Goal: Task Accomplishment & Management: Use online tool/utility

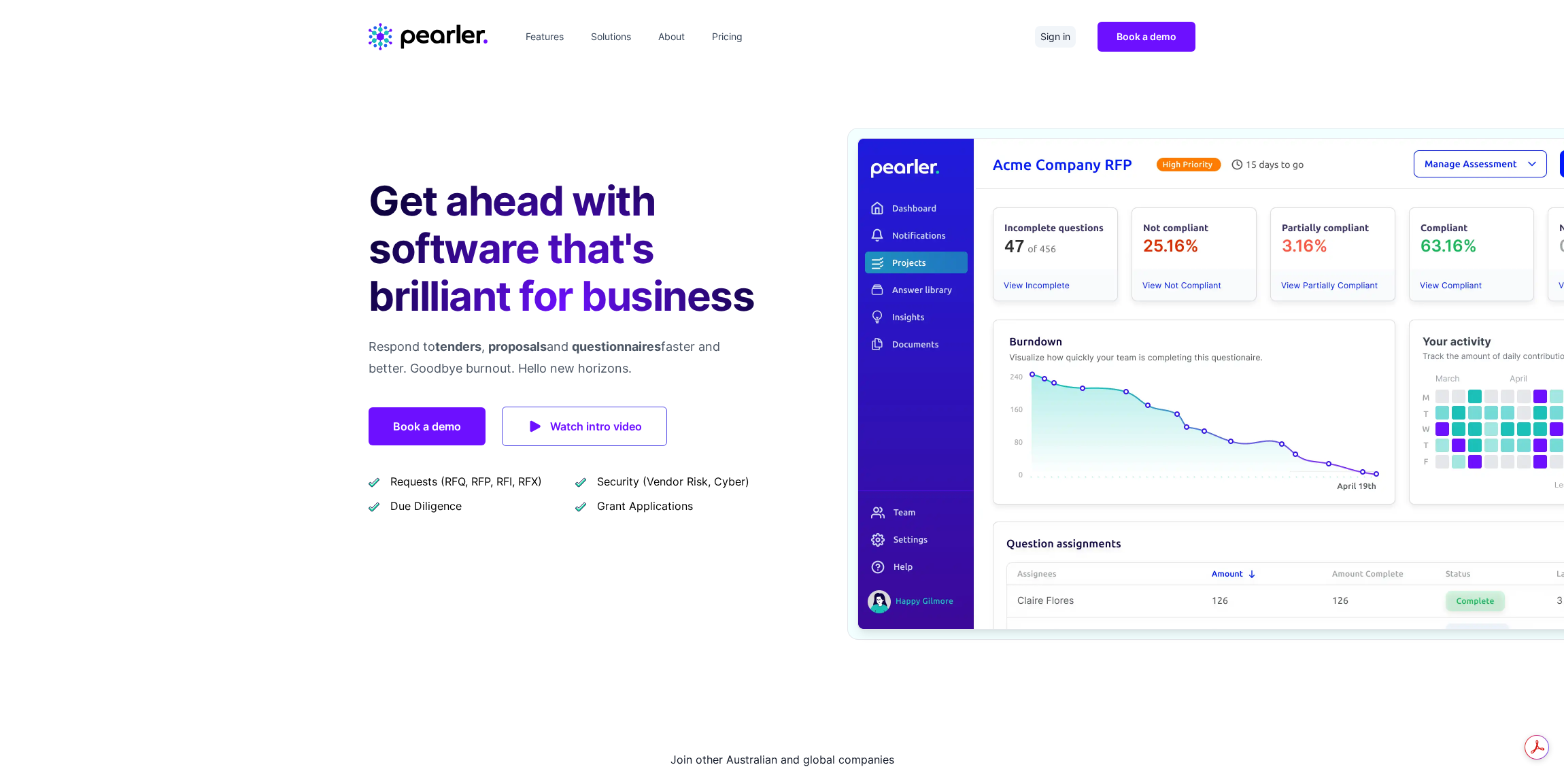
click at [1052, 41] on link "Sign in" at bounding box center [1055, 37] width 41 height 22
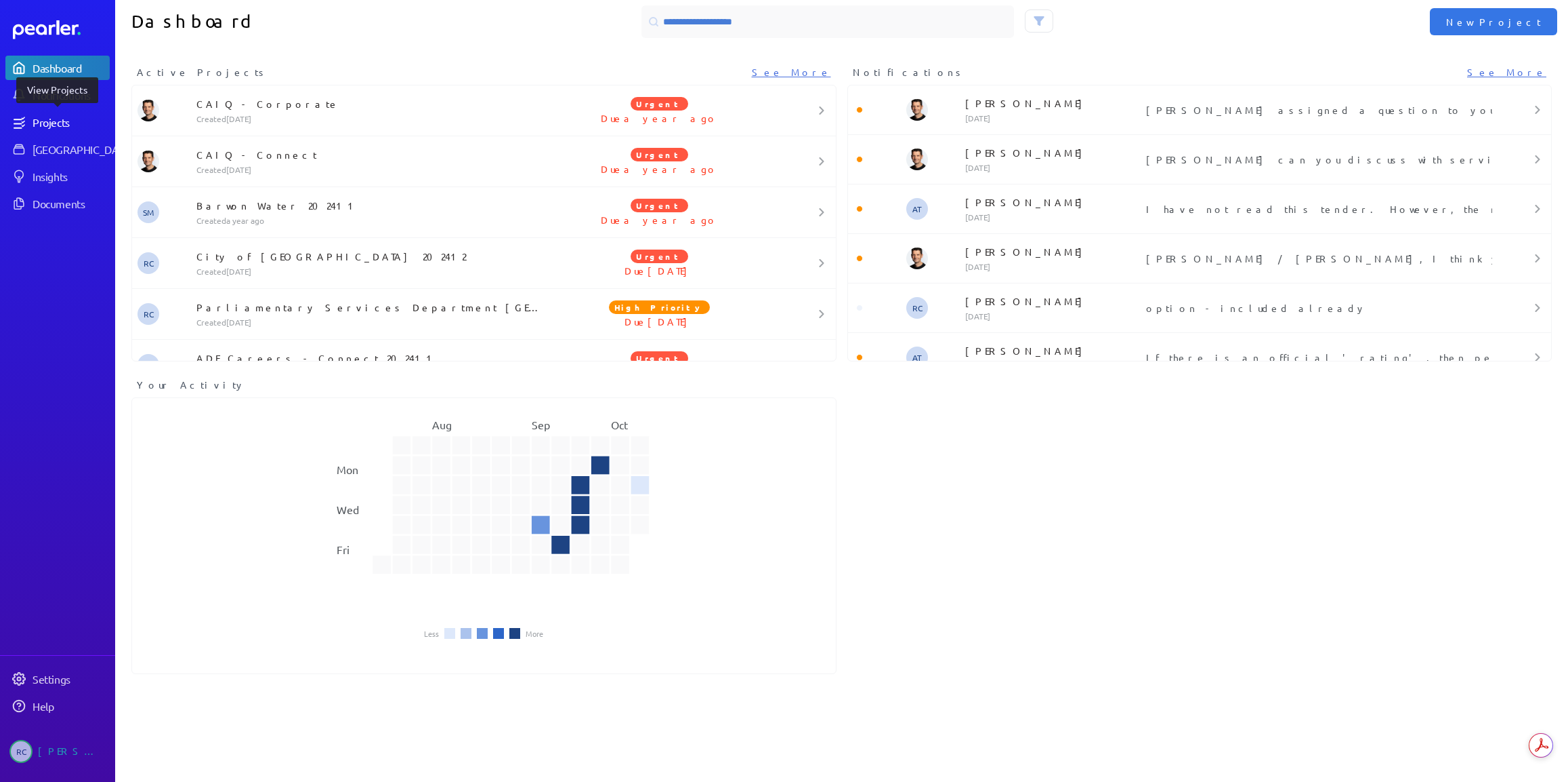
click at [63, 117] on div "Projects" at bounding box center [70, 122] width 76 height 14
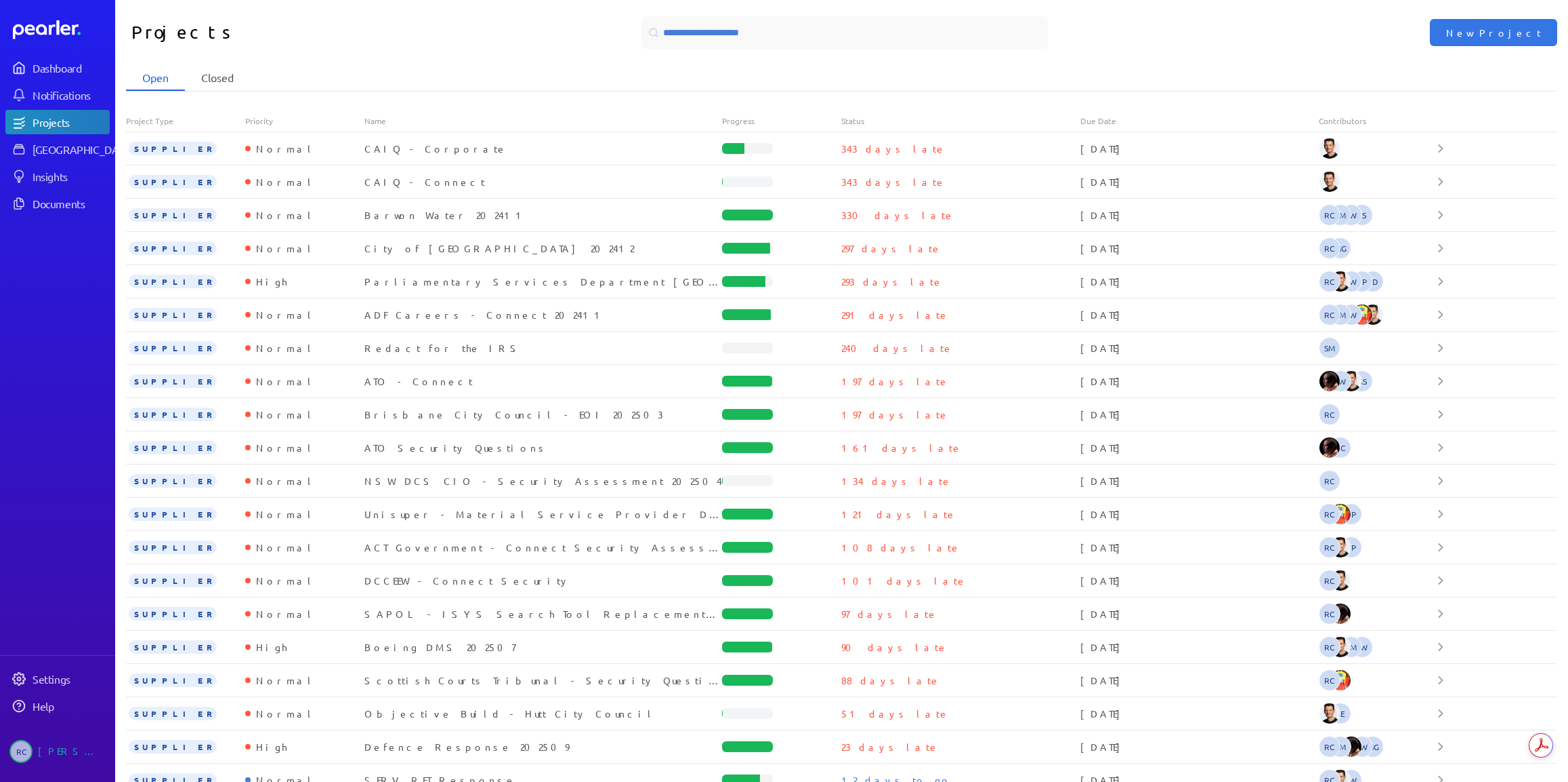
click at [231, 77] on li "Closed" at bounding box center [218, 78] width 65 height 26
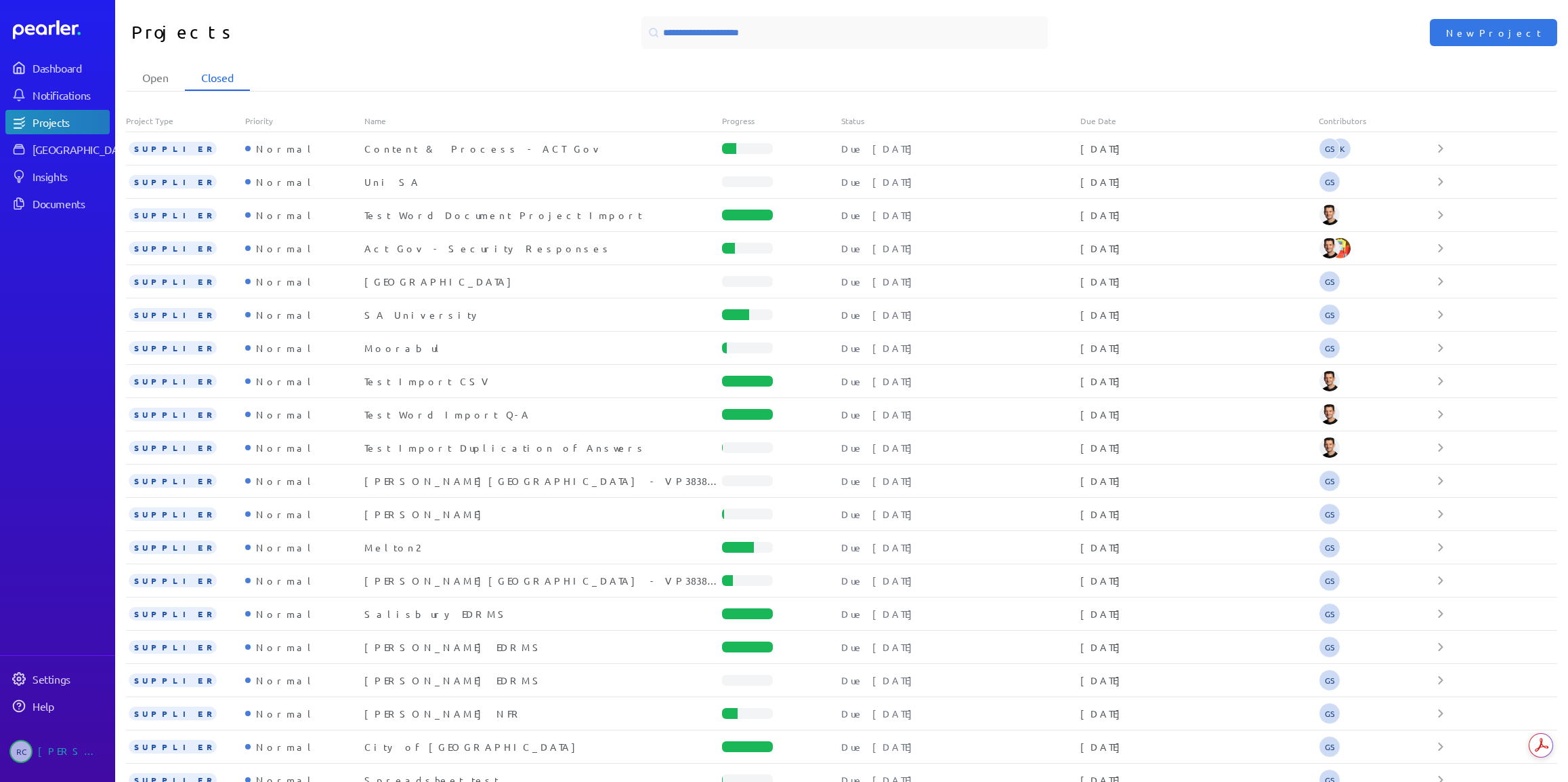
click at [215, 77] on li "Closed" at bounding box center [218, 78] width 65 height 26
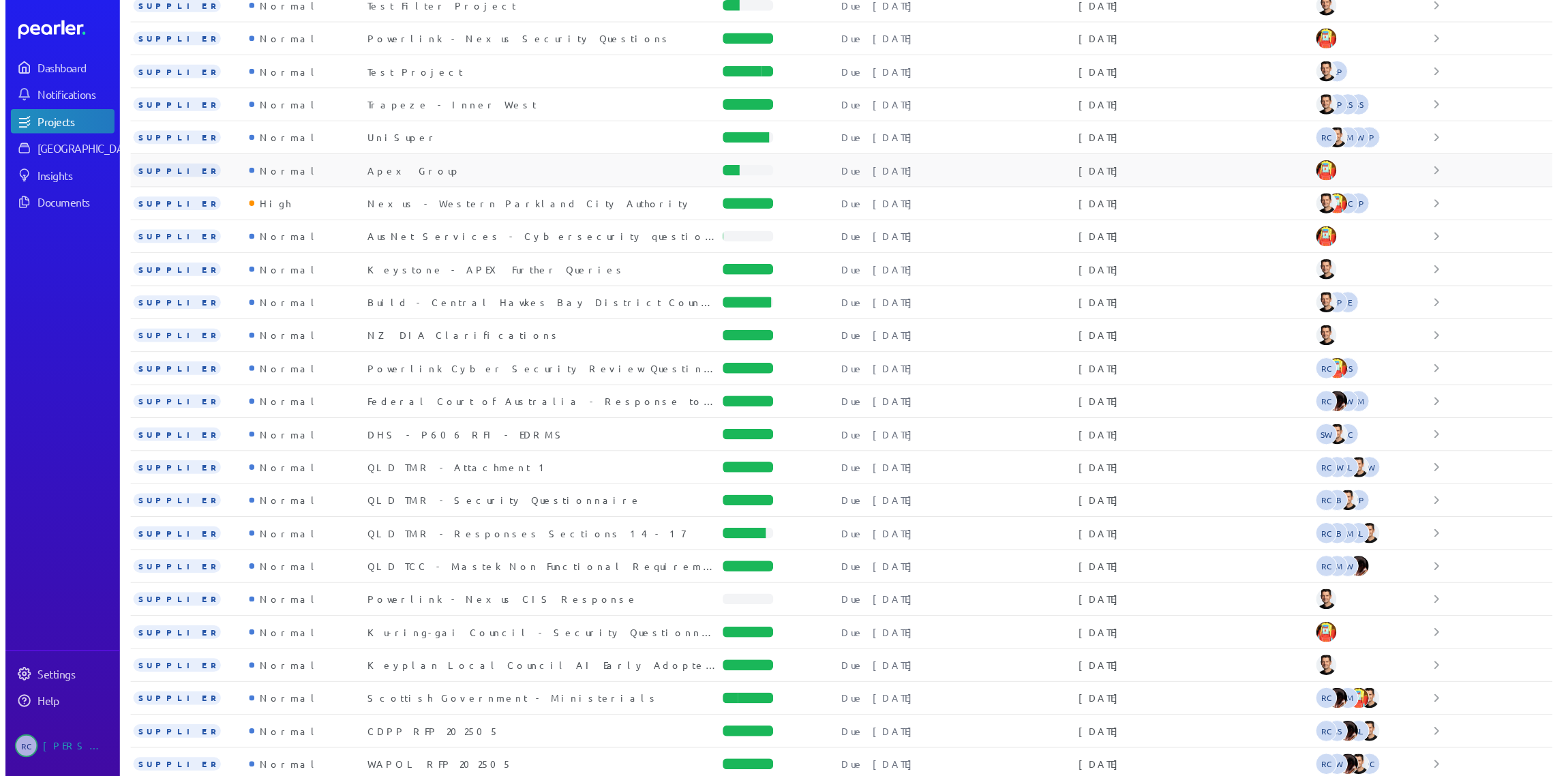
scroll to position [1251, 0]
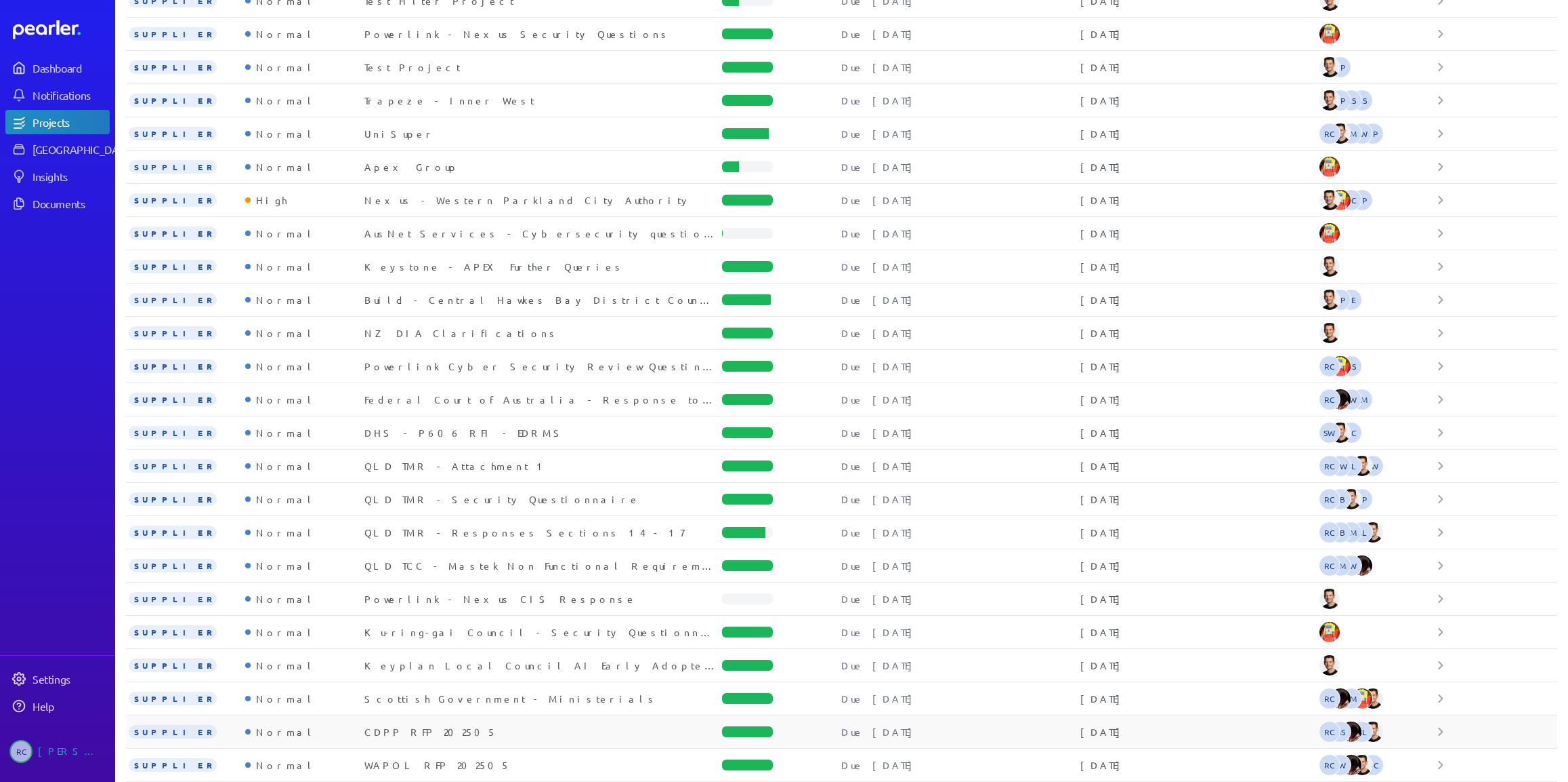
click at [431, 732] on div "CDPP RFP 202505" at bounding box center [543, 732] width 358 height 14
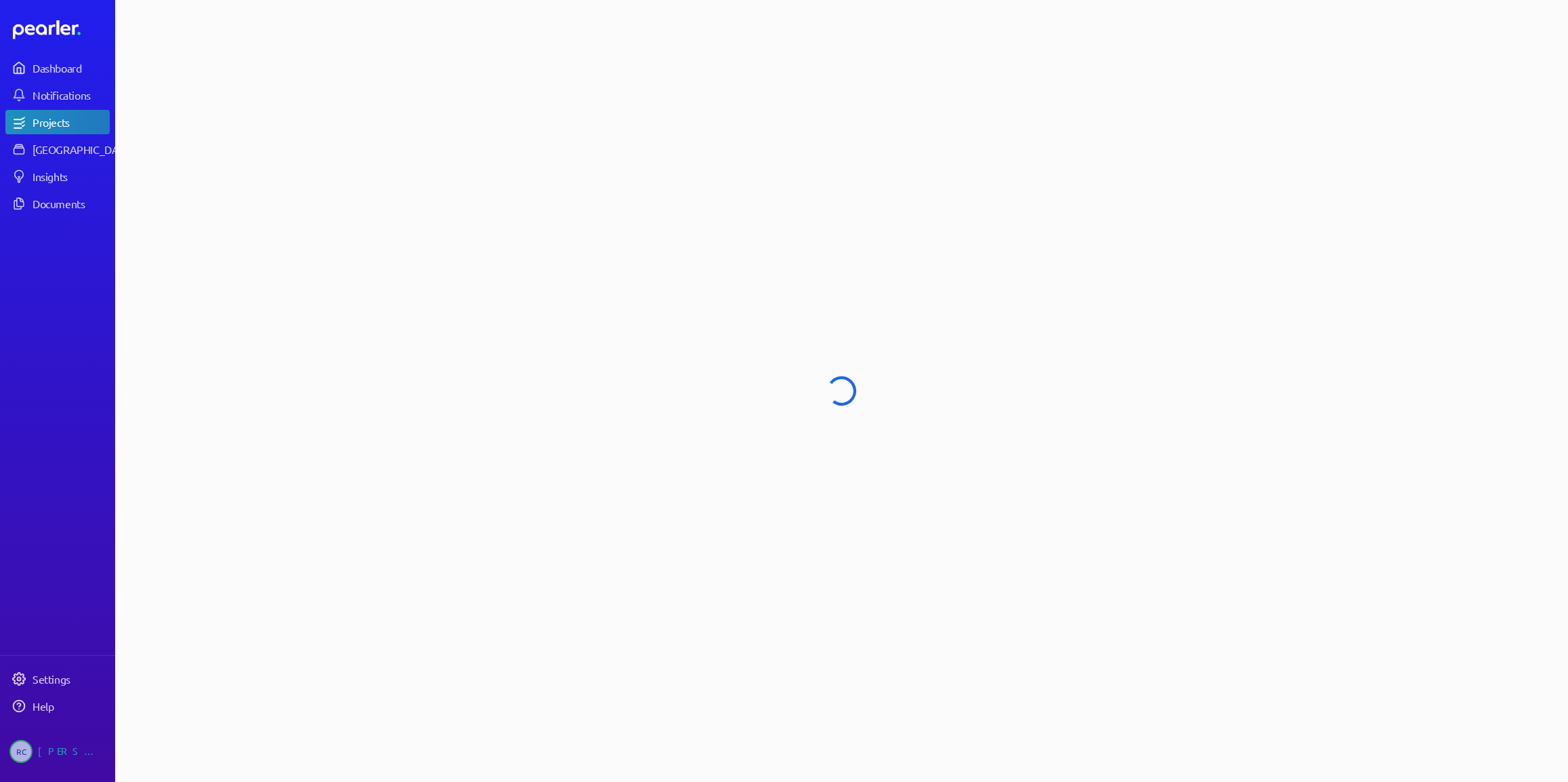
select select "******"
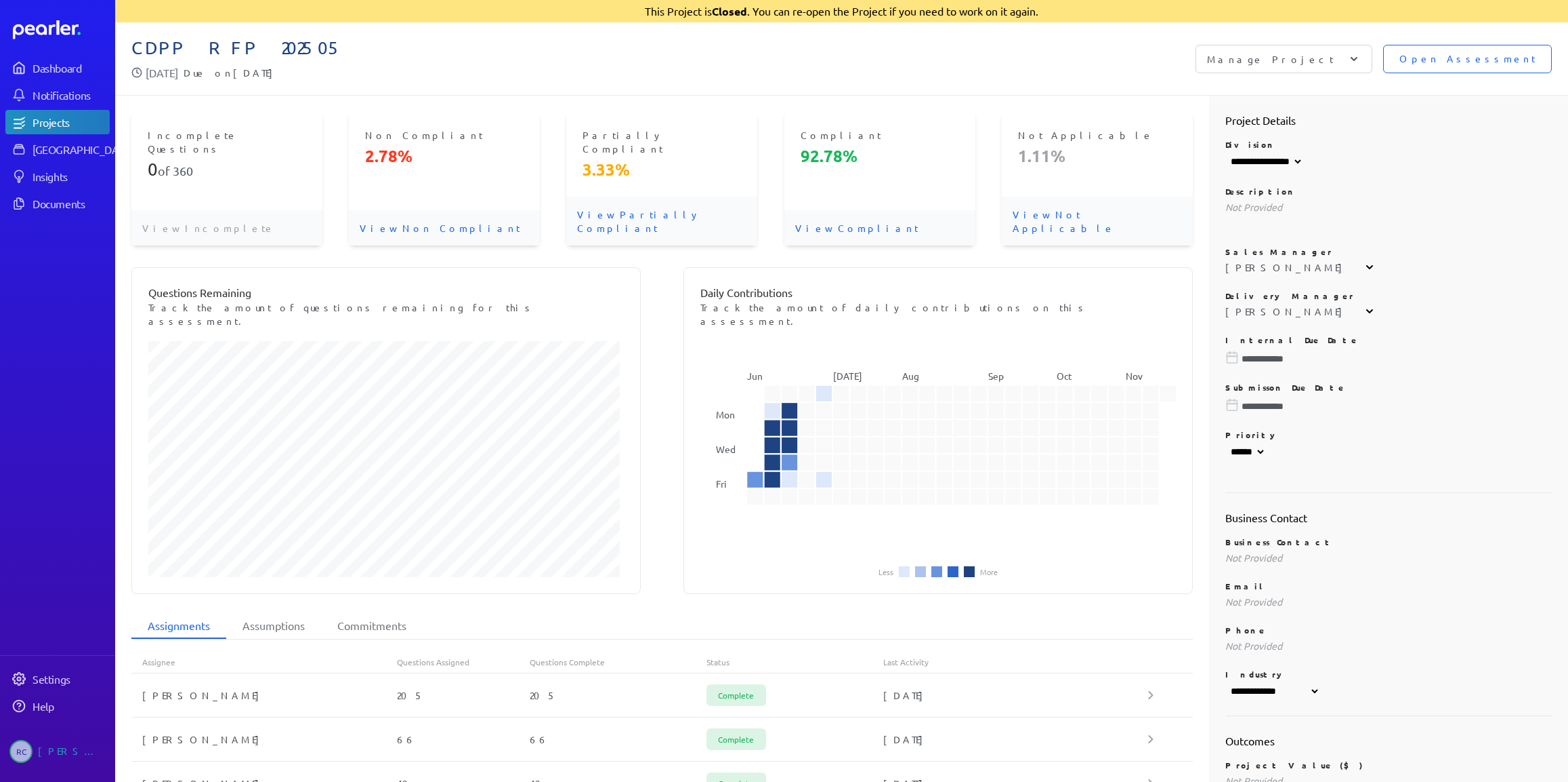
click at [1479, 58] on span "Open Assessment" at bounding box center [1467, 58] width 136 height 15
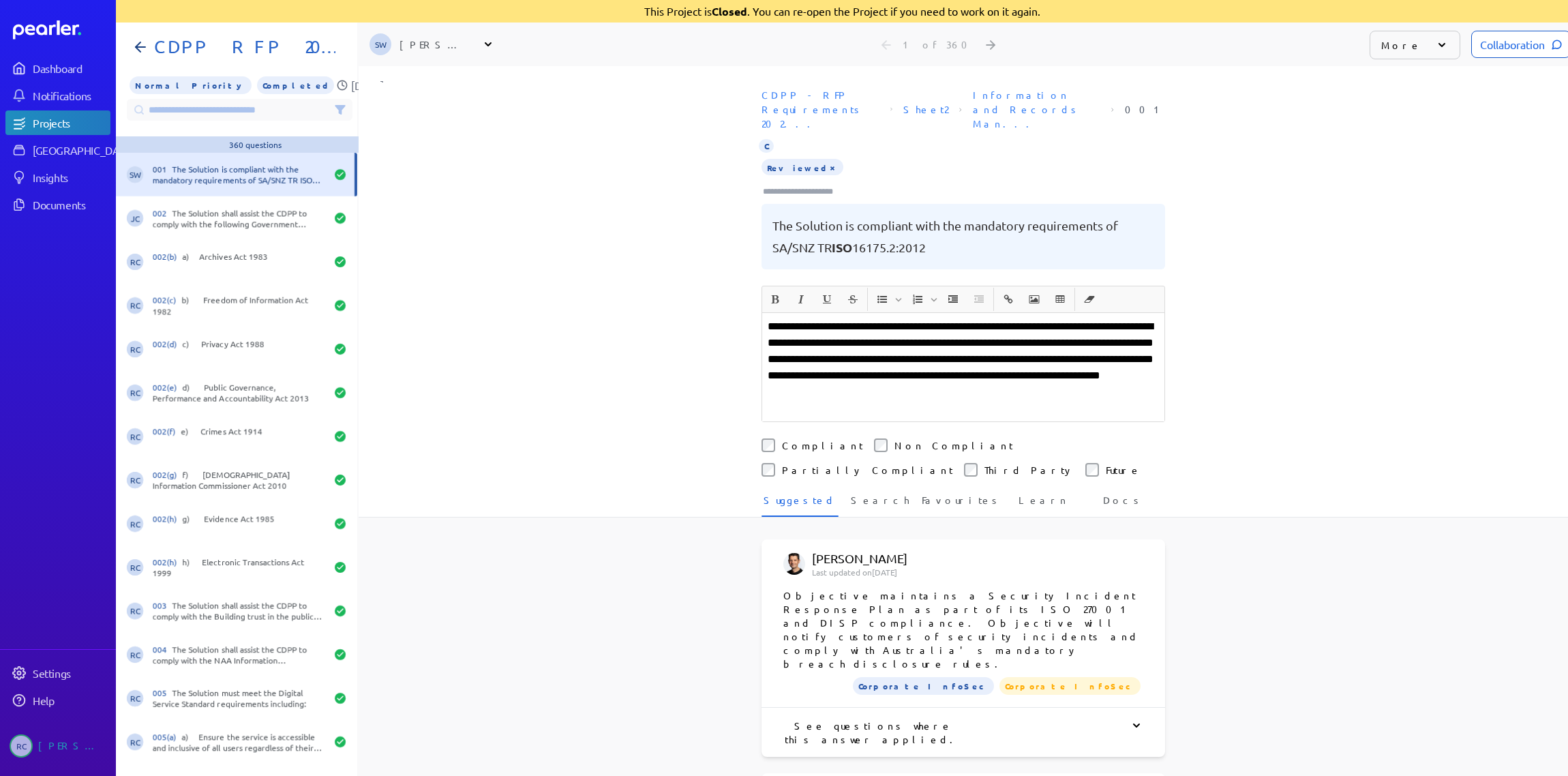
click at [247, 113] on input at bounding box center [240, 110] width 226 height 22
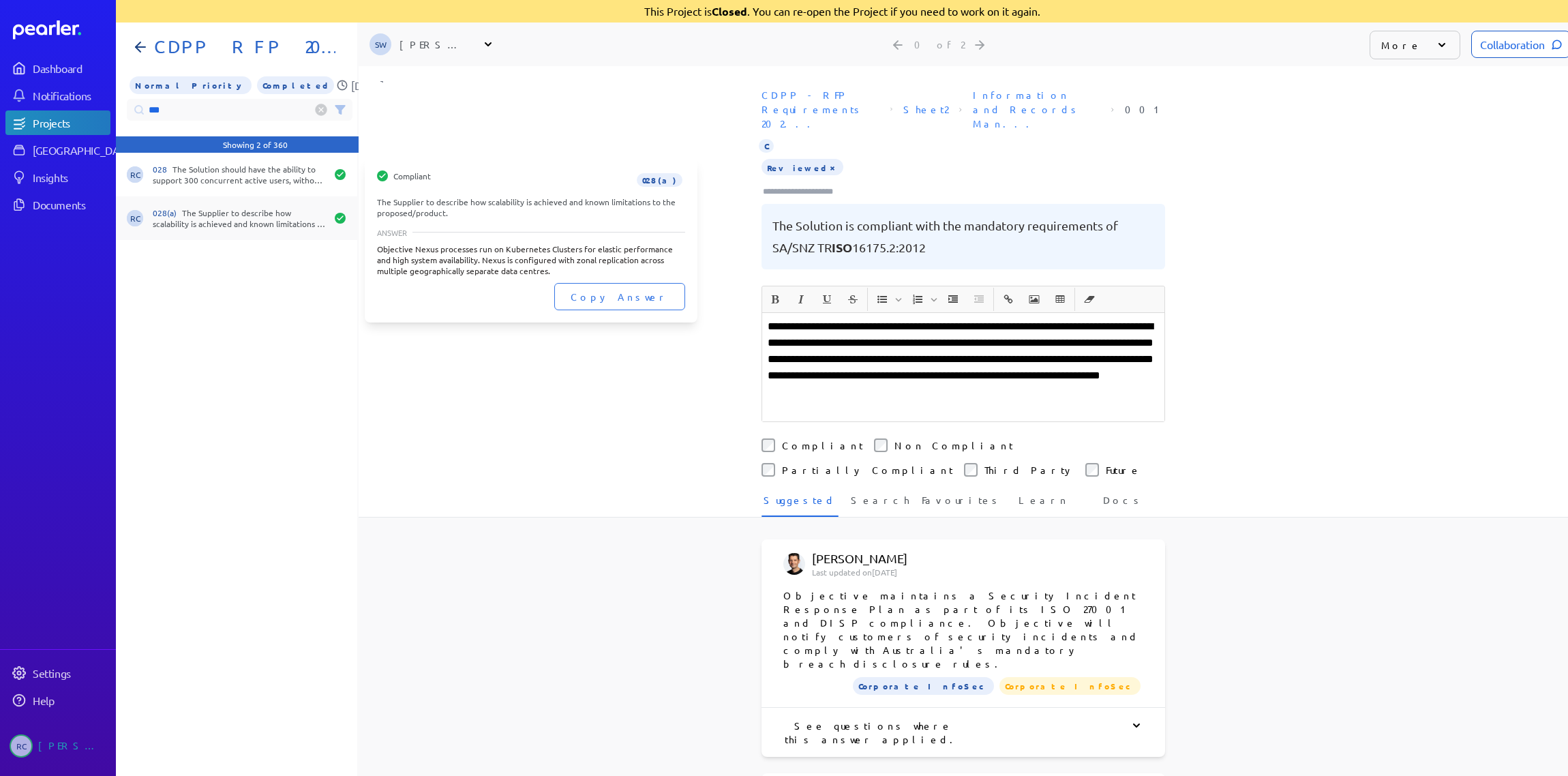
type input "***"
click at [212, 211] on div "028(a) The Supplier to describe how scalability is achieved and known limitatio…" at bounding box center [239, 218] width 174 height 22
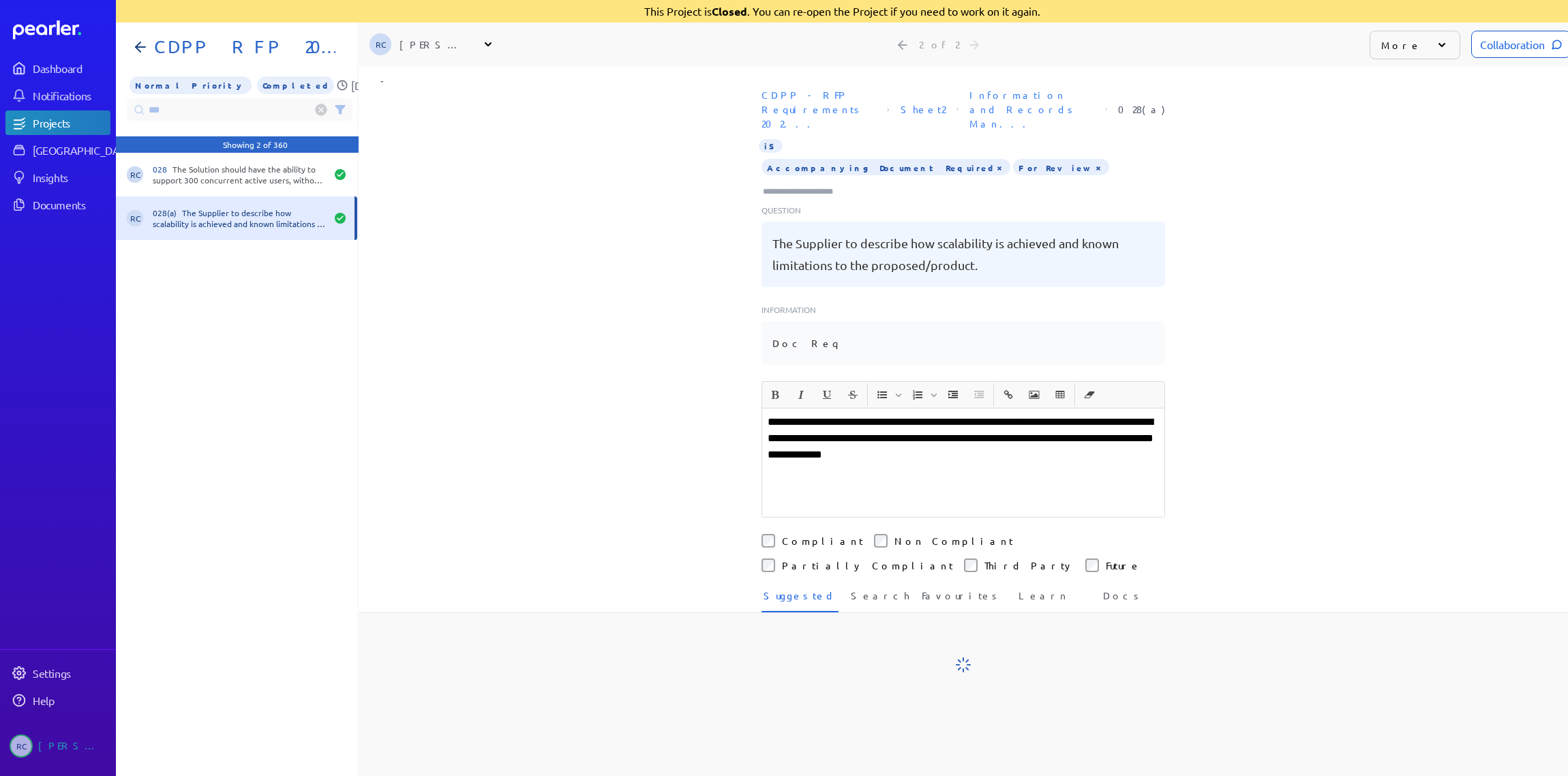
scroll to position [0, 11]
